Goal: Information Seeking & Learning: Learn about a topic

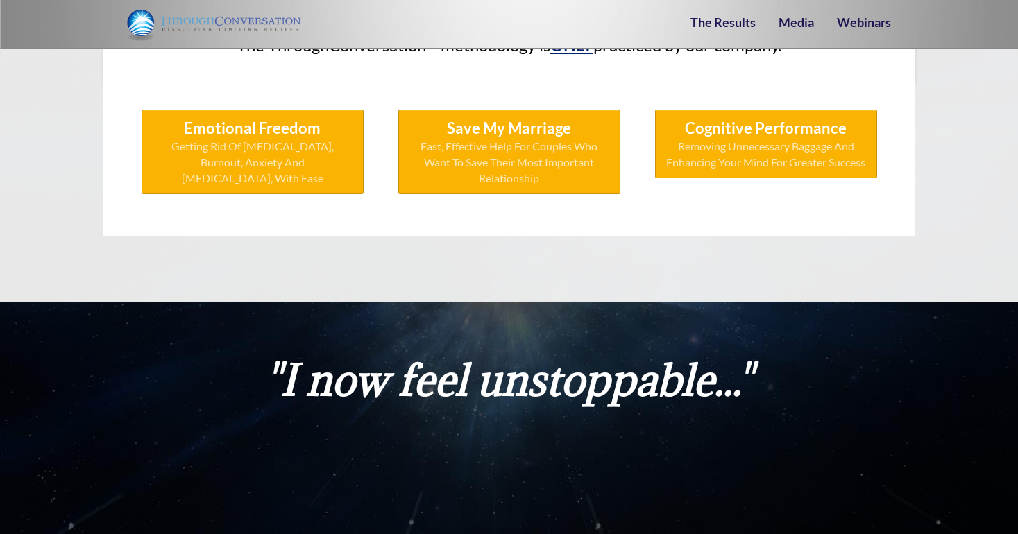
scroll to position [6451, 0]
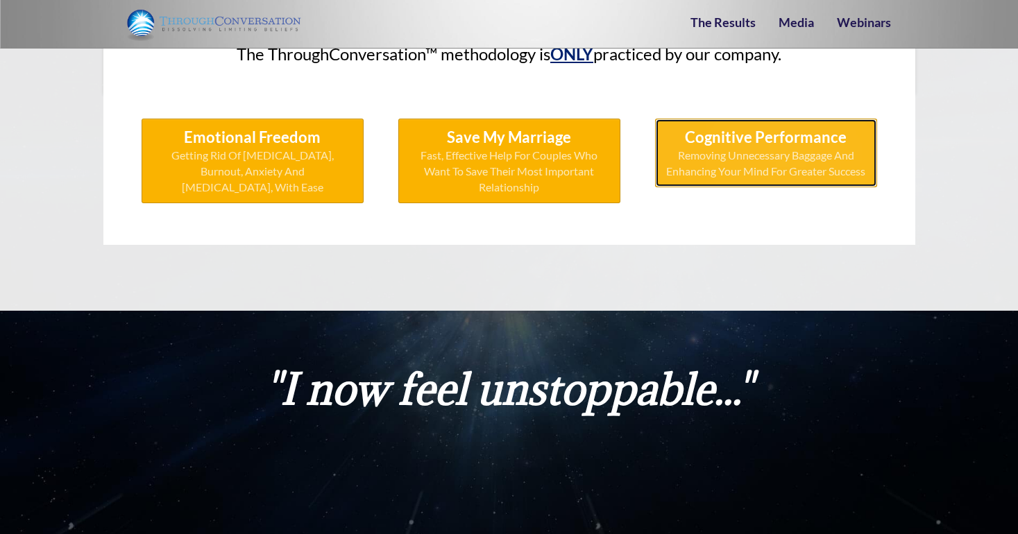
click at [779, 148] on span "Removing Unnecessary Baggage And Enhancing Your Mind For Greater Success" at bounding box center [766, 164] width 200 height 32
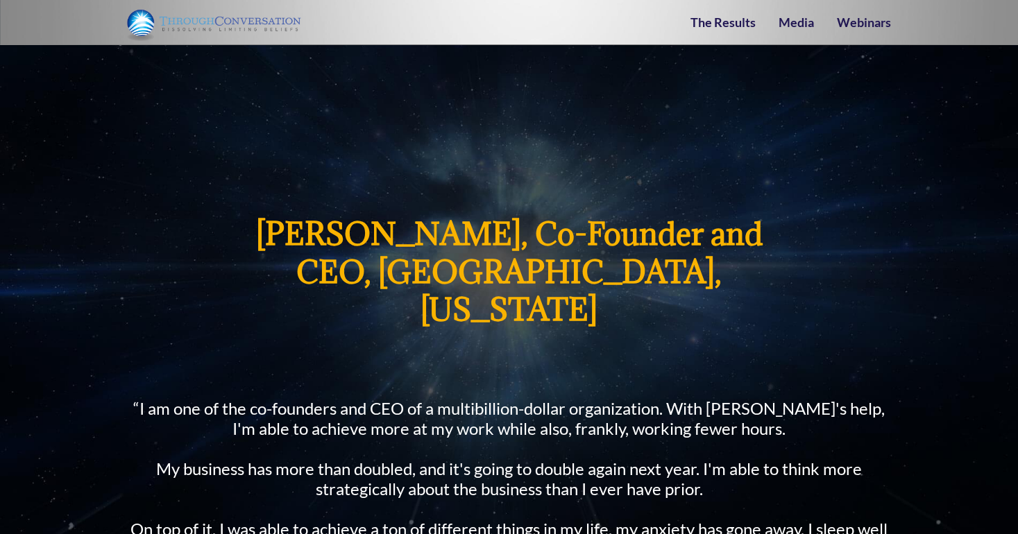
scroll to position [2301, 0]
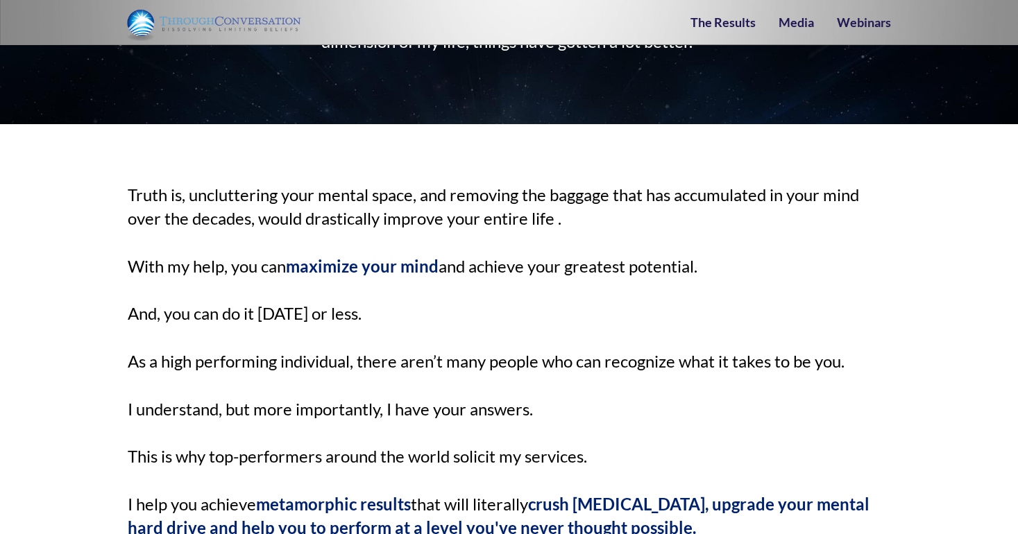
scroll to position [2888, 0]
